Goal: Navigation & Orientation: Find specific page/section

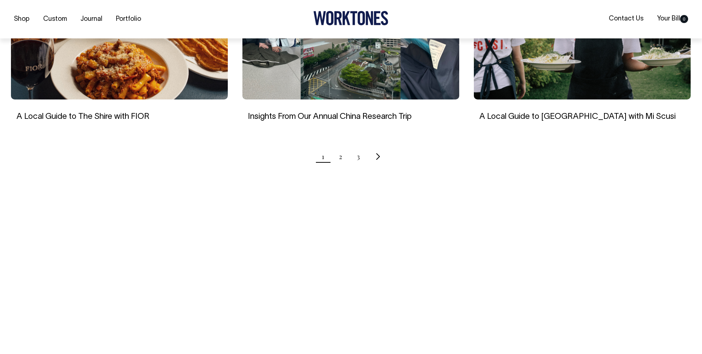
scroll to position [763, 0]
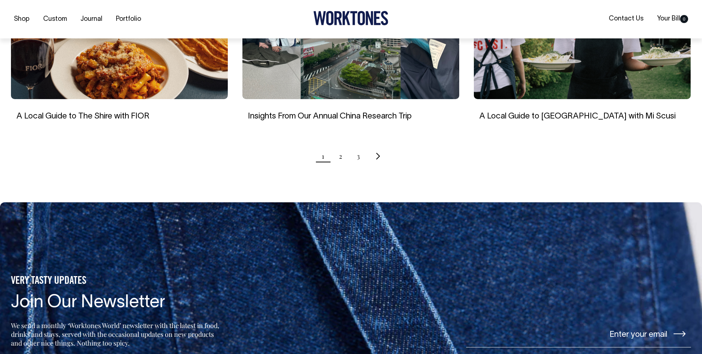
click at [343, 147] on ul "1 2 3" at bounding box center [351, 156] width 680 height 18
click at [338, 147] on ul "1 2 3" at bounding box center [351, 156] width 680 height 18
click at [341, 149] on link "2" at bounding box center [340, 156] width 3 height 18
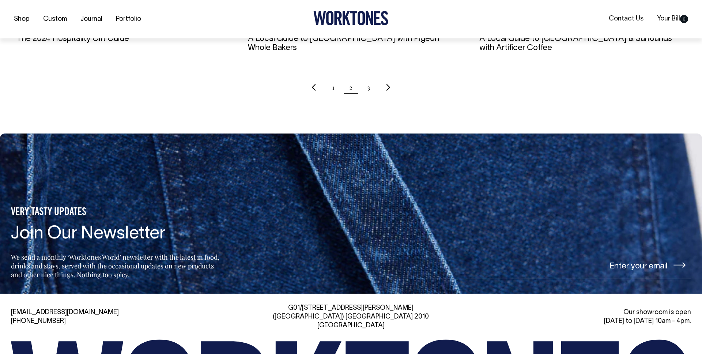
scroll to position [841, 0]
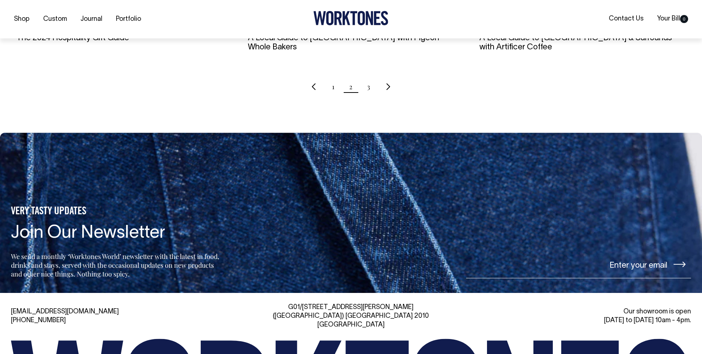
click at [335, 78] on ul "1 2 3" at bounding box center [351, 87] width 680 height 18
click at [332, 78] on link "1" at bounding box center [333, 87] width 3 height 18
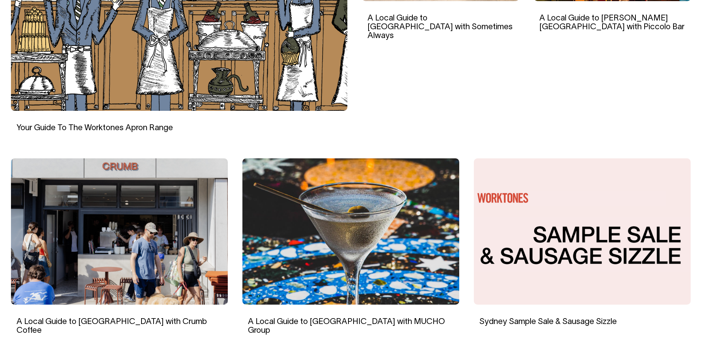
scroll to position [354, 0]
